Goal: Transaction & Acquisition: Purchase product/service

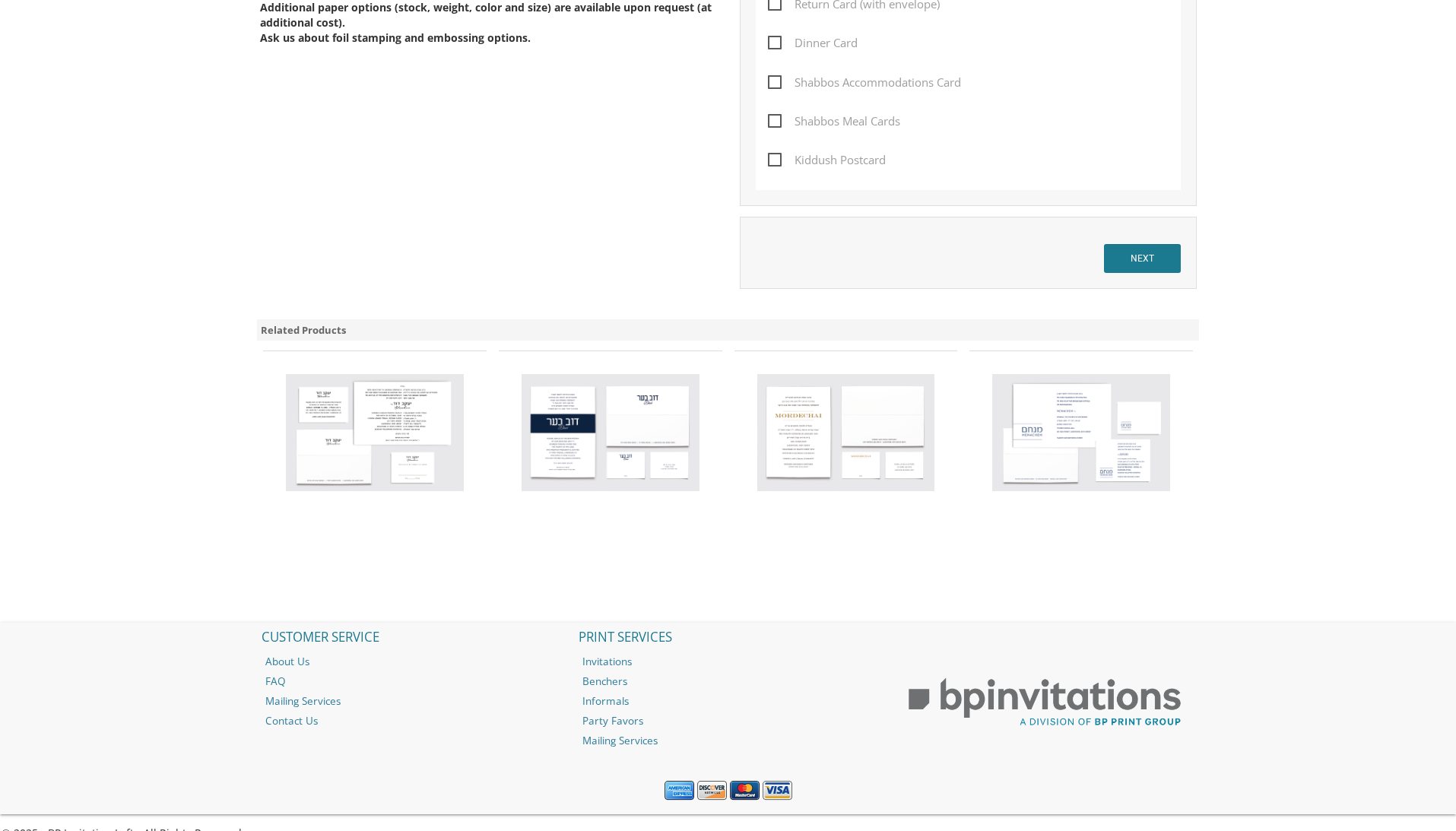
scroll to position [936, 0]
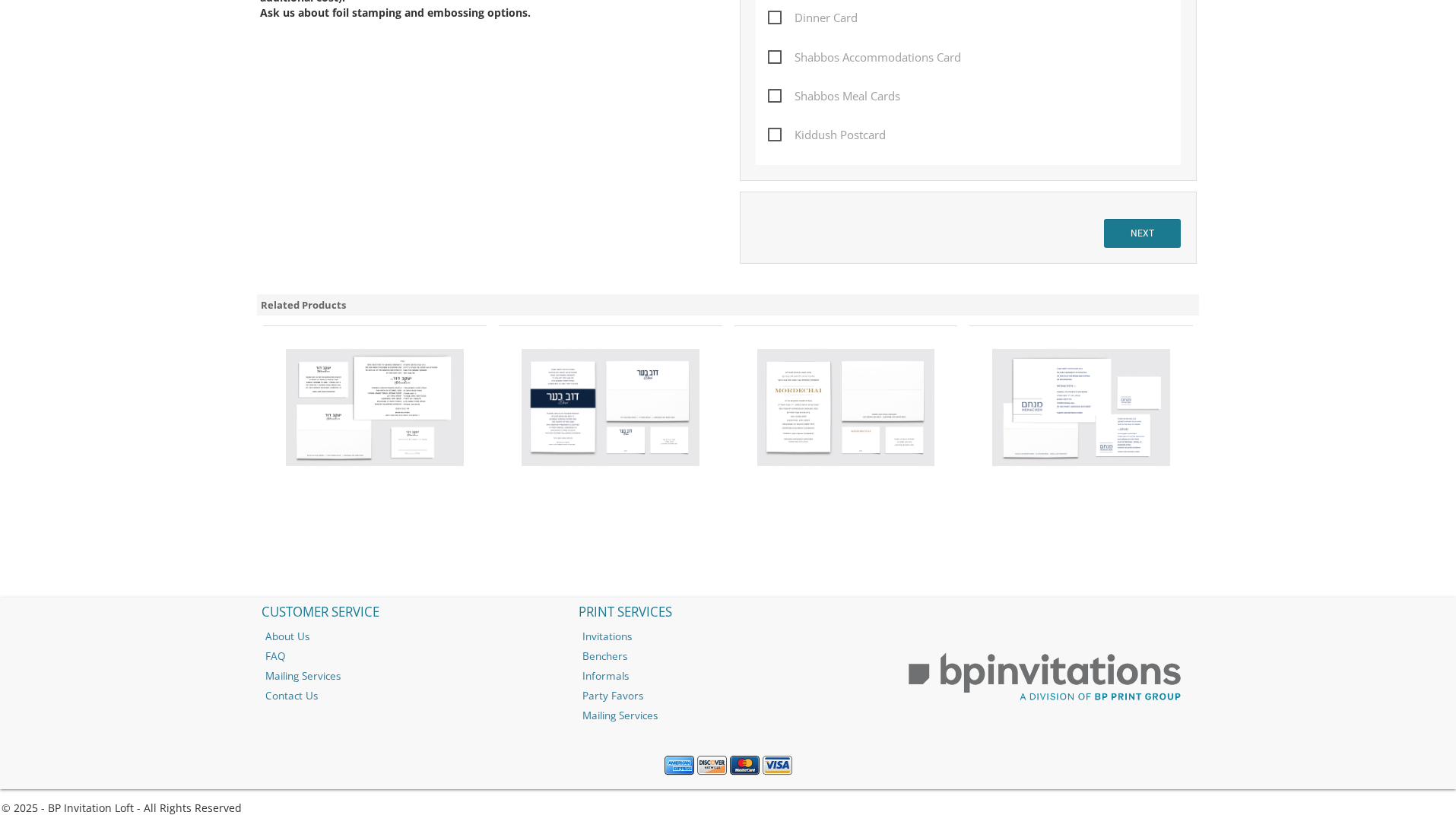
click at [844, 407] on img at bounding box center [846, 407] width 178 height 117
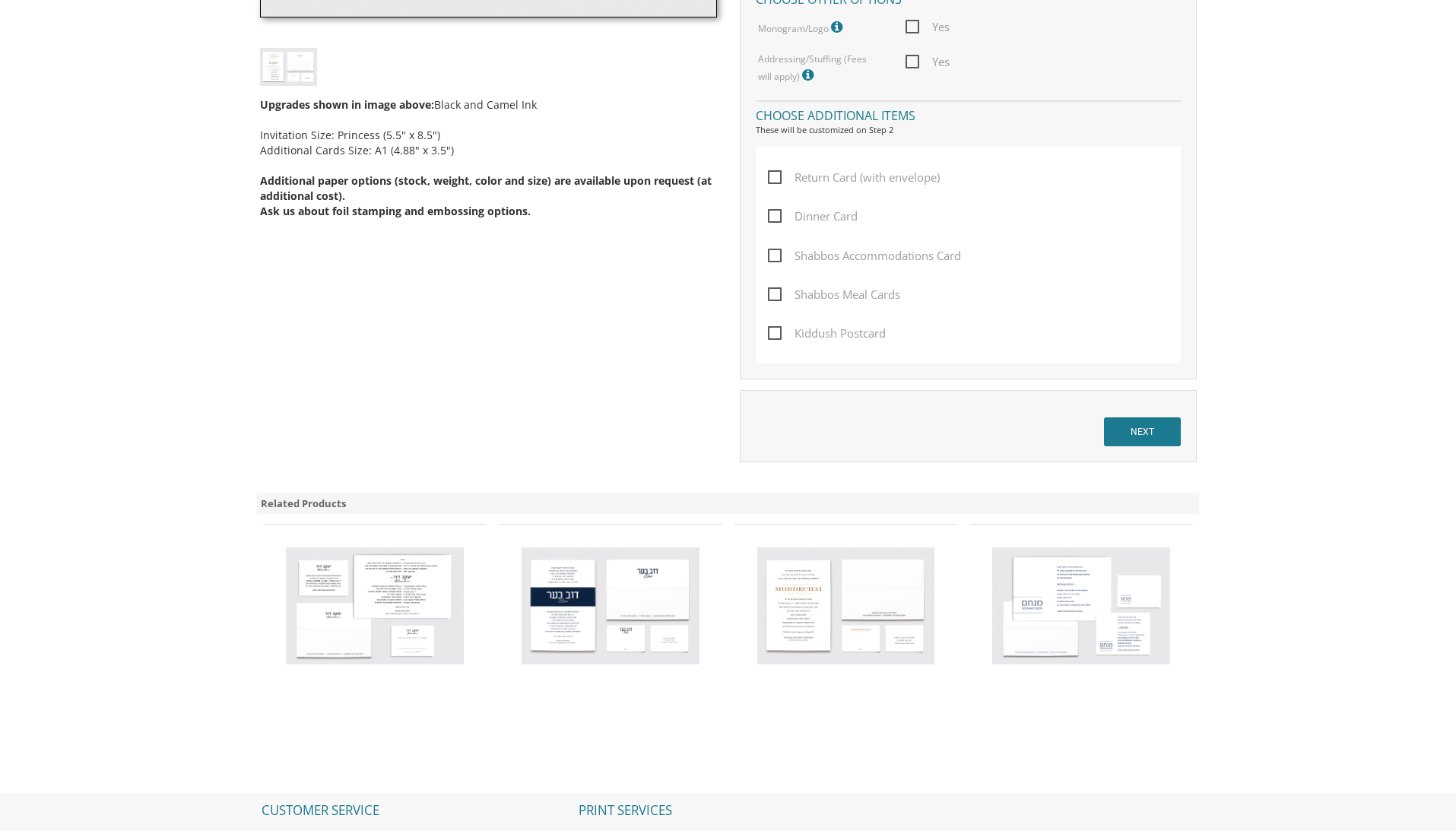
scroll to position [726, 0]
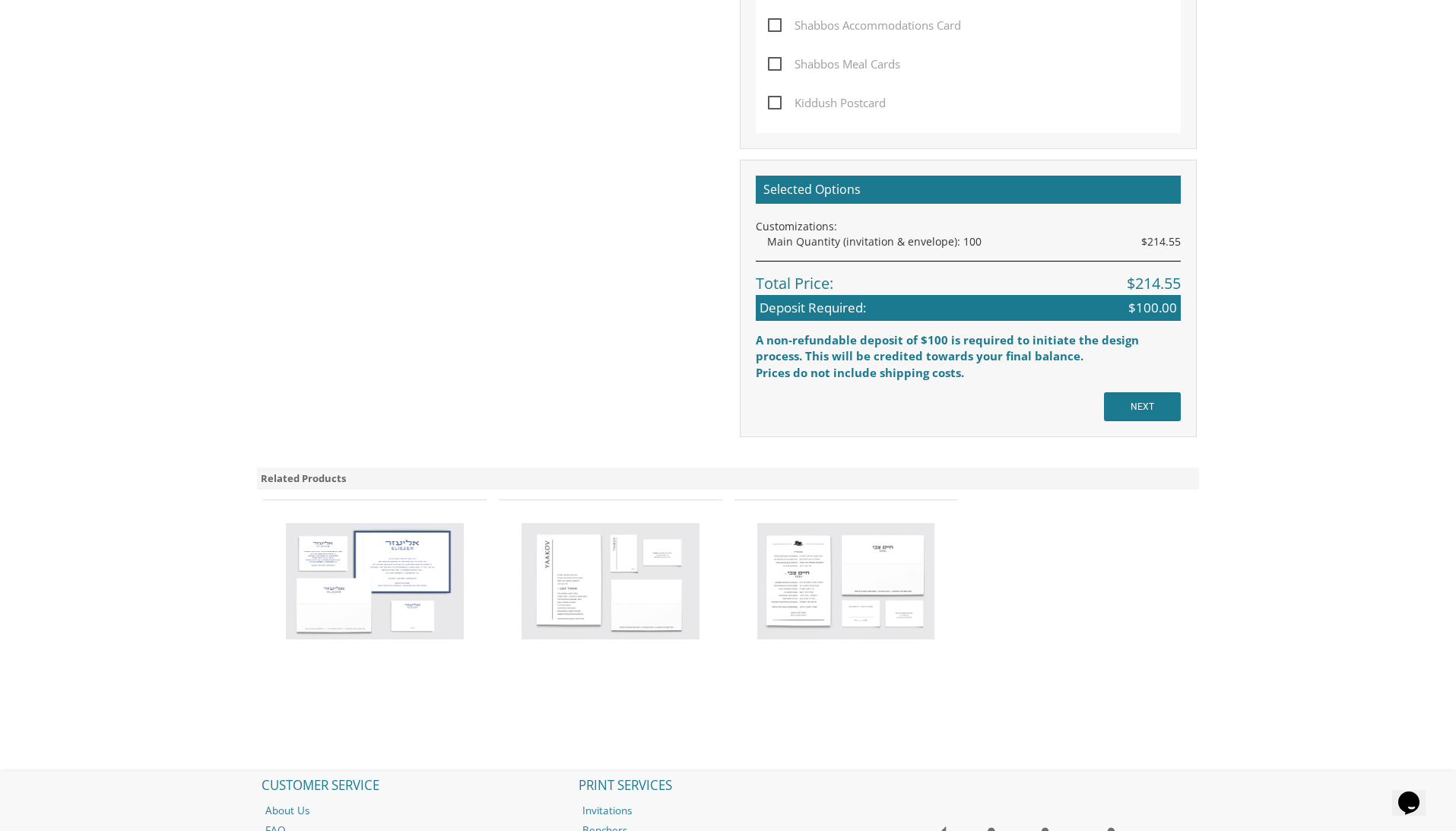
scroll to position [981, 0]
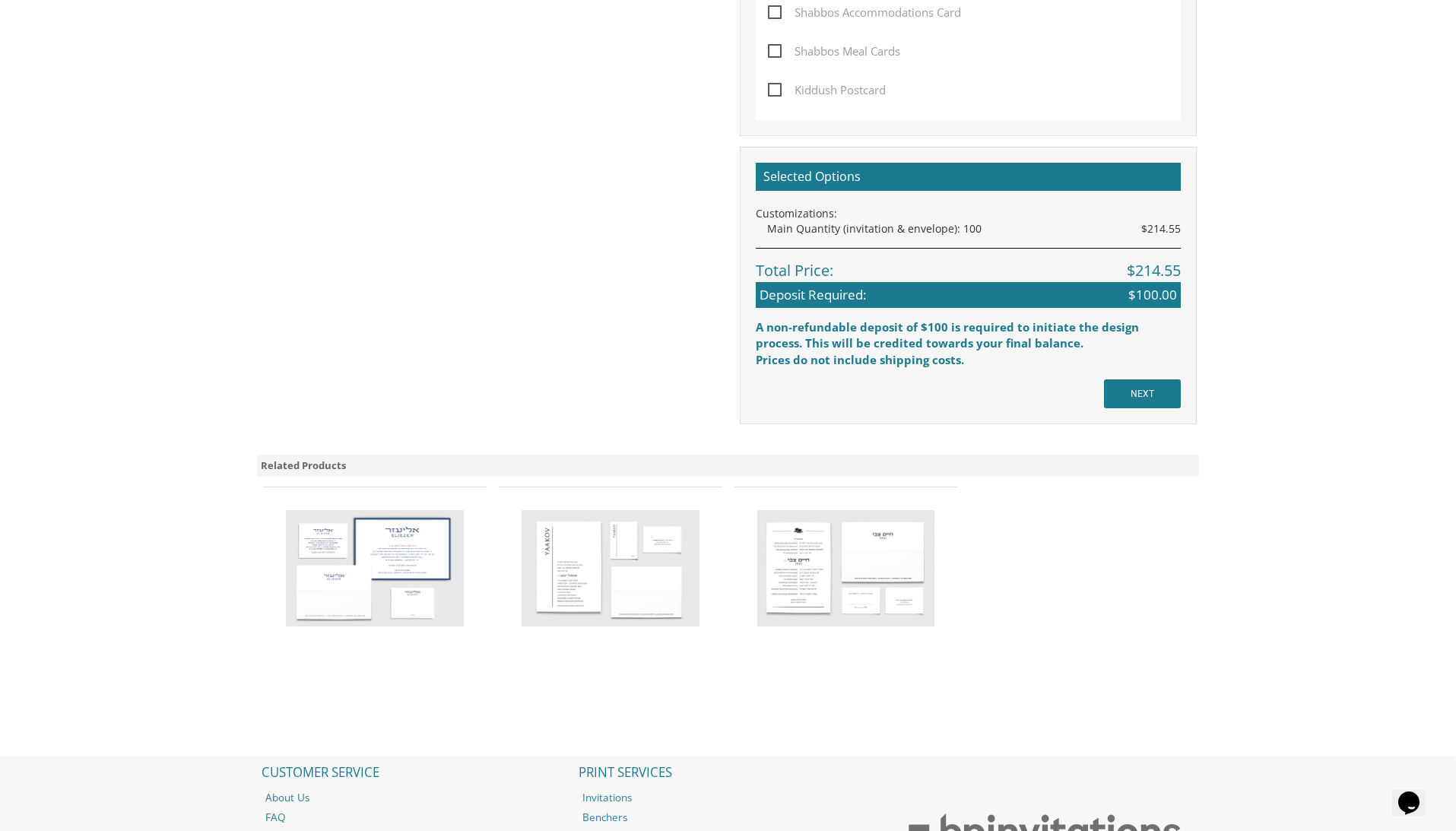
click at [431, 554] on img at bounding box center [375, 568] width 178 height 117
